Goal: Use online tool/utility: Utilize a website feature to perform a specific function

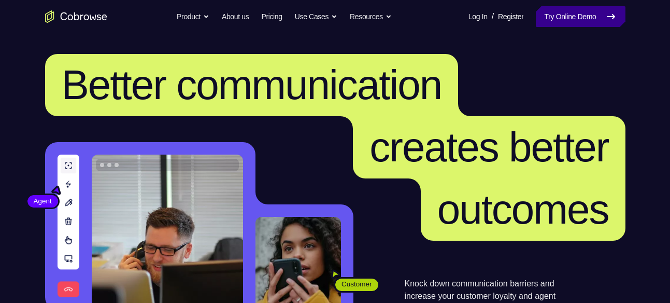
click at [567, 16] on link "Try Online Demo" at bounding box center [580, 16] width 89 height 21
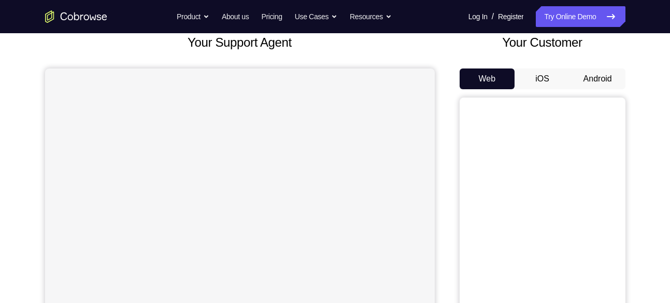
scroll to position [67, 0]
click at [595, 66] on div "Your Customer Web iOS Android" at bounding box center [543, 223] width 166 height 383
click at [595, 73] on button "Android" at bounding box center [597, 77] width 55 height 21
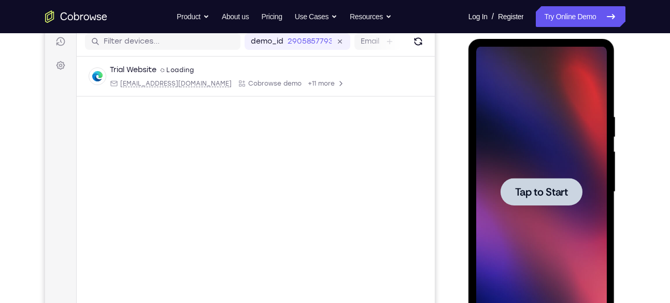
scroll to position [0, 0]
click at [528, 183] on div at bounding box center [542, 191] width 82 height 27
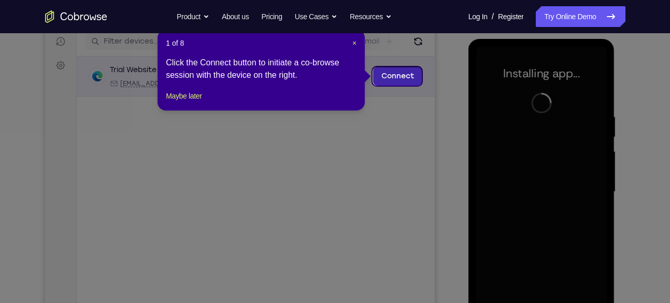
scroll to position [132, 0]
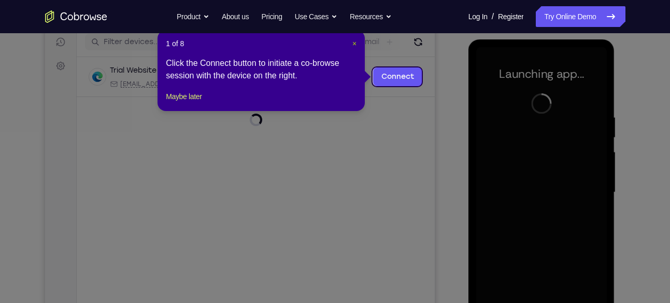
click at [355, 42] on span "×" at bounding box center [354, 43] width 4 height 8
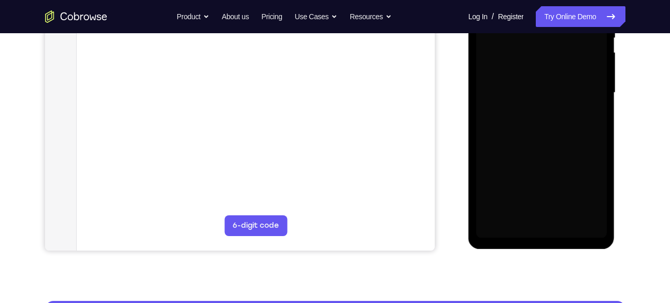
scroll to position [232, 0]
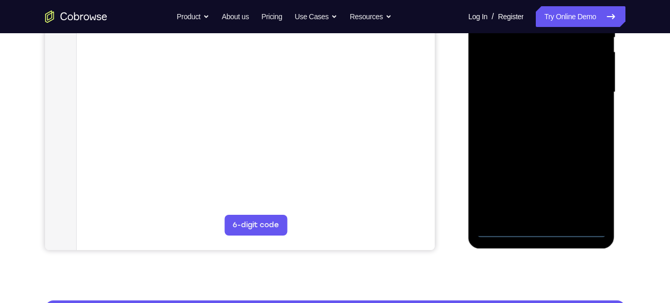
click at [542, 230] on div at bounding box center [541, 92] width 131 height 290
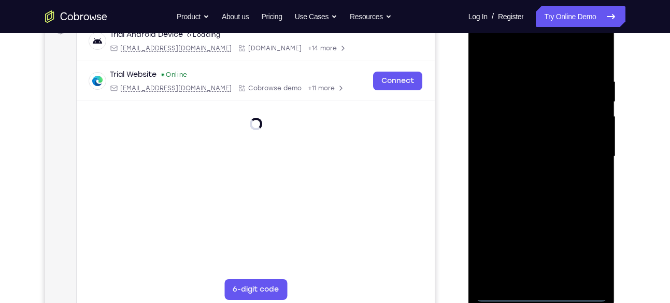
scroll to position [167, 0]
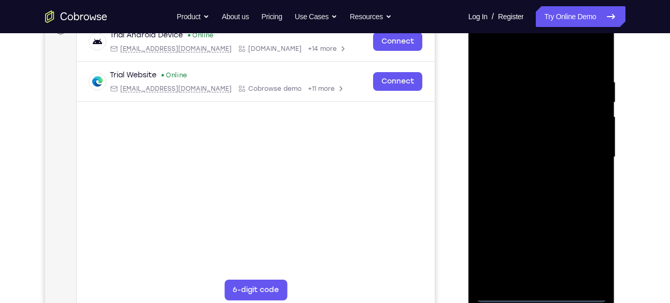
click at [580, 250] on div at bounding box center [541, 157] width 131 height 290
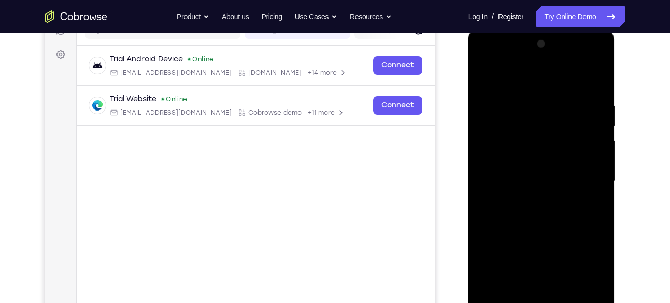
scroll to position [142, 0]
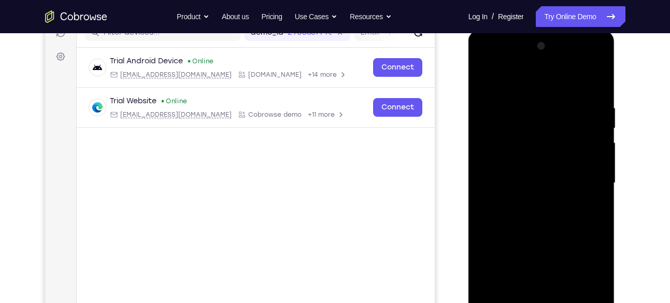
click at [505, 70] on div at bounding box center [541, 183] width 131 height 290
click at [583, 180] on div at bounding box center [541, 183] width 131 height 290
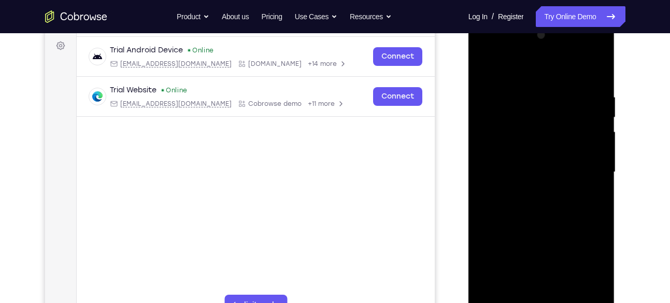
scroll to position [153, 0]
click at [487, 53] on div at bounding box center [541, 171] width 131 height 290
click at [498, 144] on div at bounding box center [541, 171] width 131 height 290
click at [515, 174] on div at bounding box center [541, 171] width 131 height 290
click at [592, 161] on div at bounding box center [541, 171] width 131 height 290
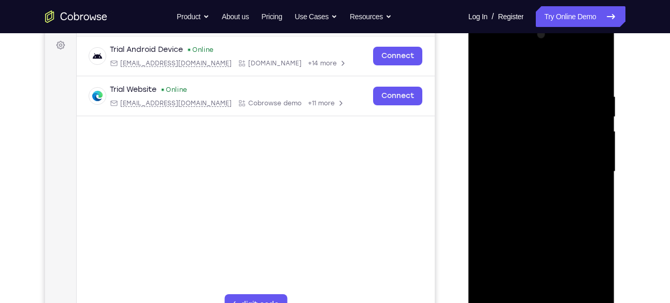
click at [519, 179] on div at bounding box center [541, 171] width 131 height 290
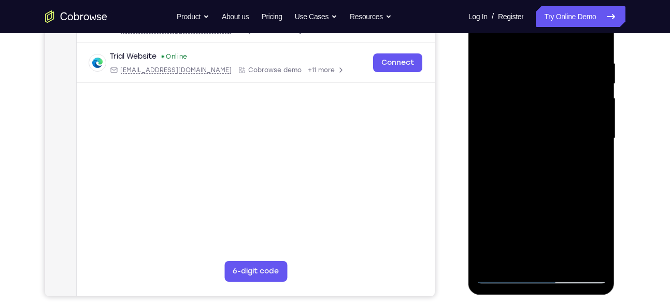
scroll to position [189, 0]
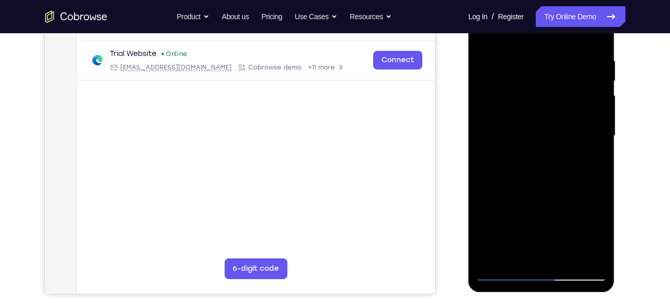
drag, startPoint x: 535, startPoint y: 254, endPoint x: 821, endPoint y: 183, distance: 293.7
click at [535, 254] on div at bounding box center [541, 136] width 131 height 290
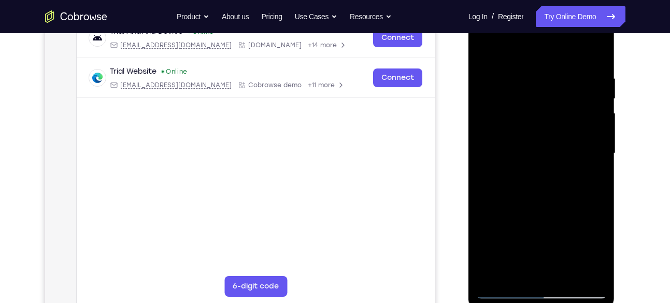
scroll to position [160, 0]
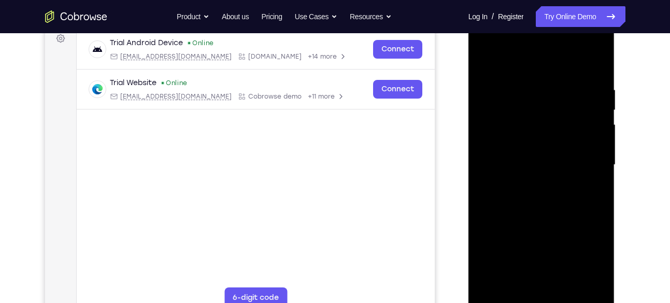
click at [577, 134] on div at bounding box center [541, 165] width 131 height 290
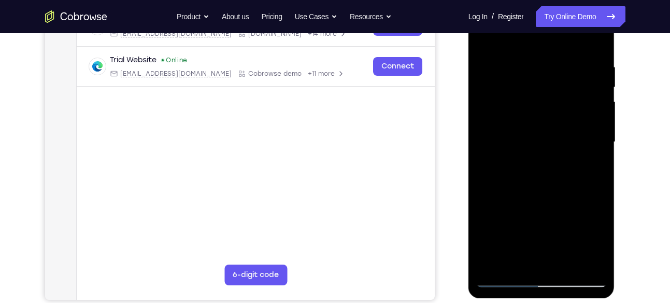
scroll to position [189, 0]
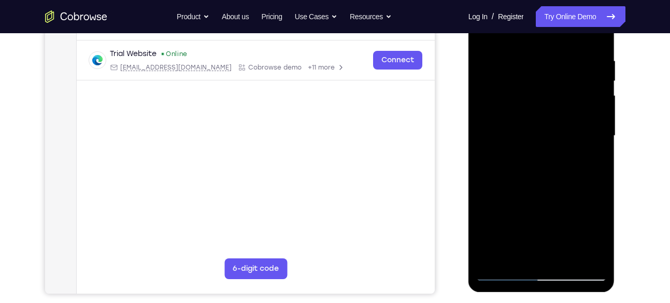
click at [598, 143] on div at bounding box center [541, 136] width 131 height 290
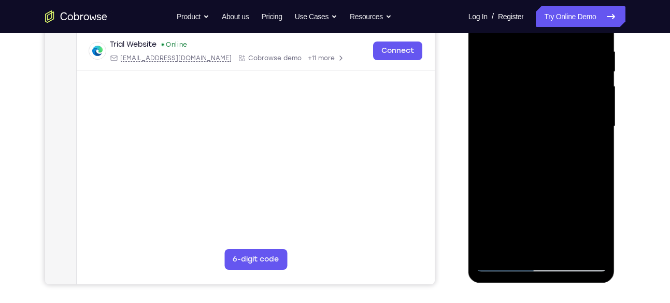
scroll to position [196, 0]
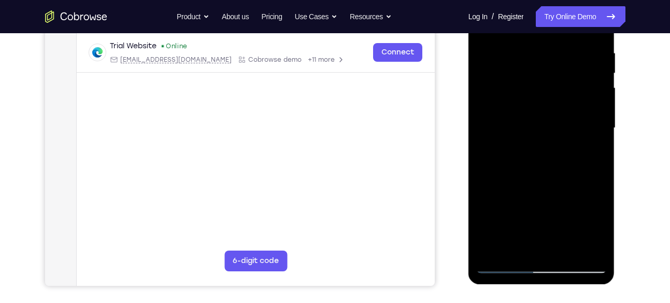
click at [598, 135] on div at bounding box center [541, 128] width 131 height 290
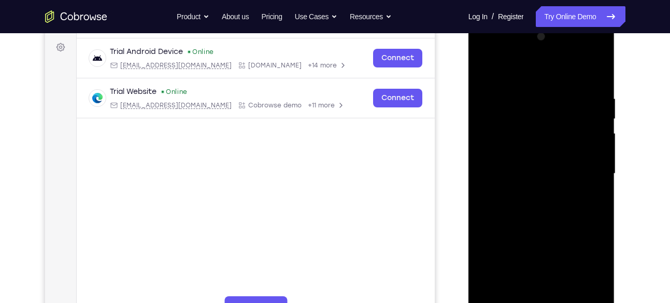
scroll to position [150, 0]
click at [600, 75] on div at bounding box center [541, 174] width 131 height 290
click at [546, 180] on div at bounding box center [541, 174] width 131 height 290
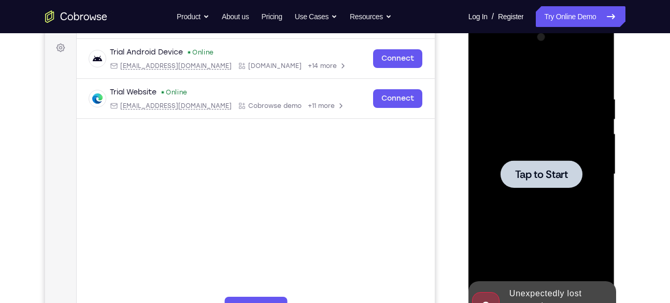
drag, startPoint x: 542, startPoint y: 218, endPoint x: 542, endPoint y: 130, distance: 88.6
click at [542, 21] on div "Tap to Start" at bounding box center [542, 21] width 147 height 0
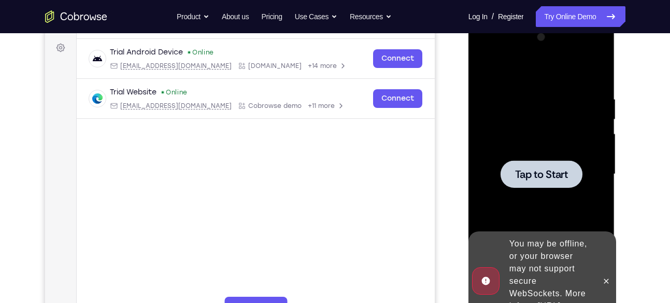
click at [544, 157] on div at bounding box center [541, 174] width 131 height 290
